Goal: Task Accomplishment & Management: Use online tool/utility

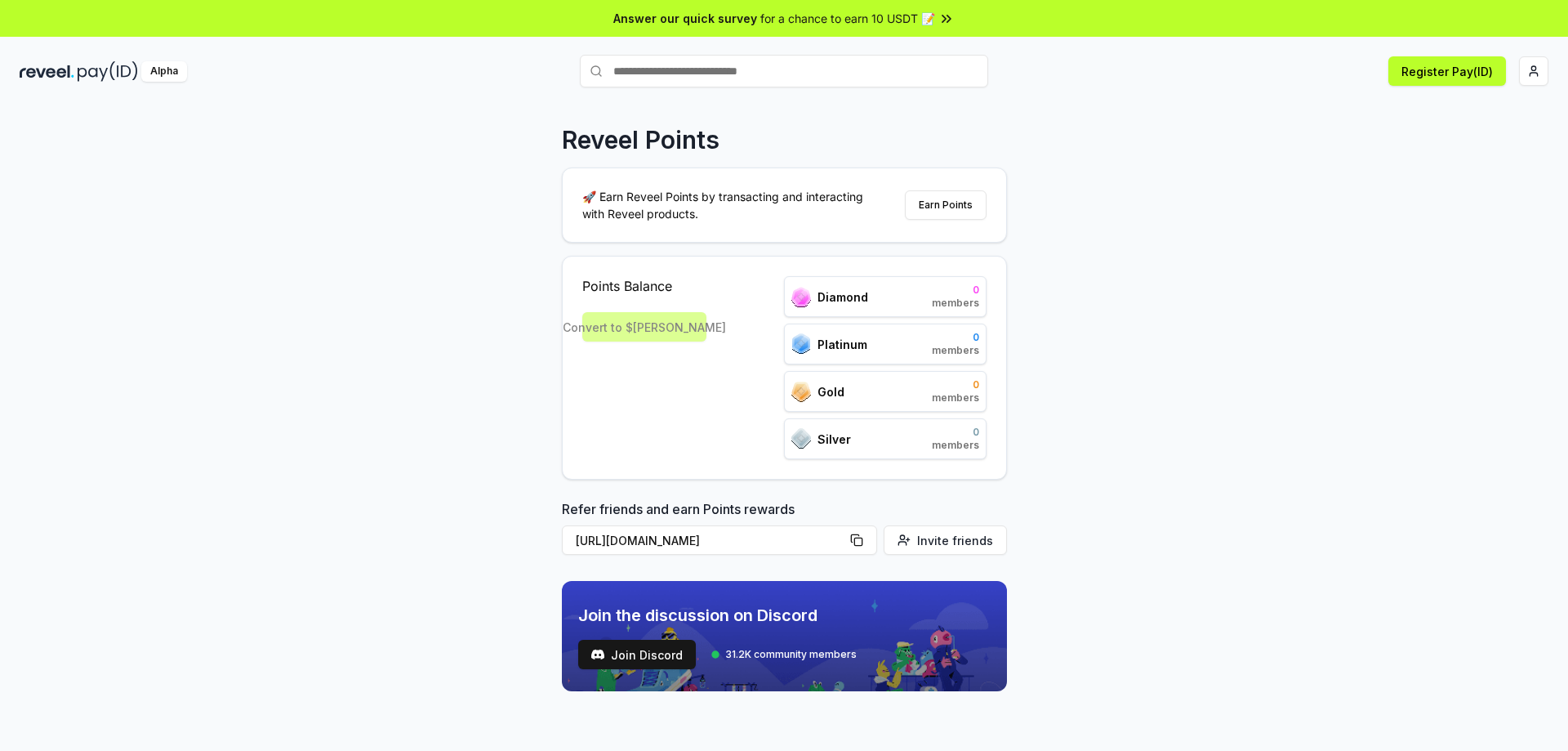
click at [407, 221] on div "Reveel Points 🚀 Earn Reveel Points by transacting and interacting with Reveel p…" at bounding box center [784, 445] width 1568 height 705
click at [1540, 81] on html "Answer our quick survey for a chance to earn 10 USDT 📝 Alpha Register Pay(ID) R…" at bounding box center [784, 375] width 1568 height 751
